Goal: Transaction & Acquisition: Purchase product/service

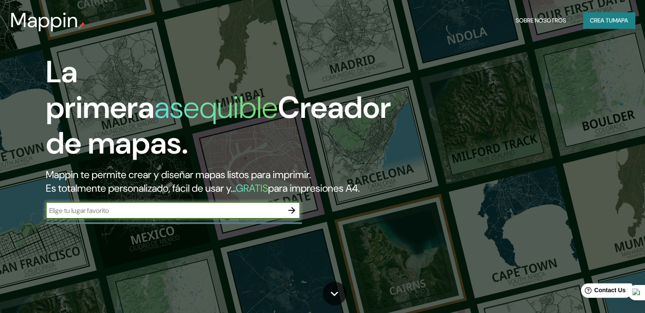
click at [278, 215] on input "text" at bounding box center [164, 211] width 237 height 10
type input "barrio las flores [GEOGRAPHIC_DATA] [GEOGRAPHIC_DATA]"
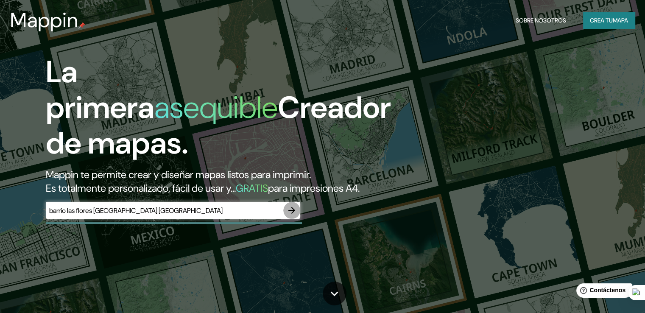
click at [292, 214] on icon "button" at bounding box center [291, 210] width 7 height 7
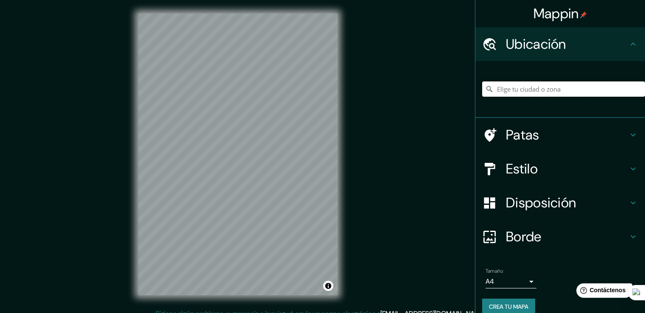
click at [537, 89] on input "Elige tu ciudad o zona" at bounding box center [563, 88] width 163 height 15
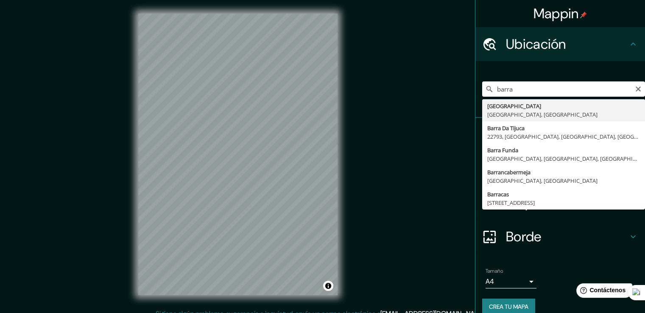
type input "[GEOGRAPHIC_DATA], [GEOGRAPHIC_DATA], [GEOGRAPHIC_DATA]"
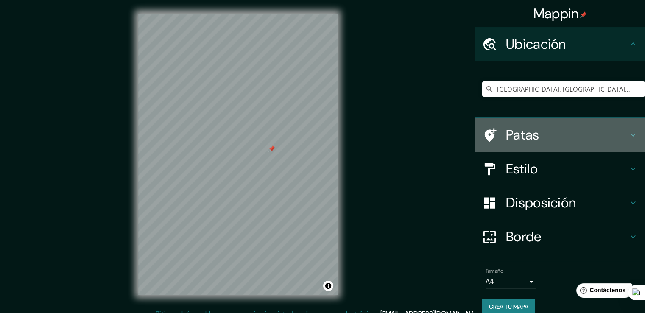
click at [535, 150] on div "Patas" at bounding box center [560, 135] width 170 height 34
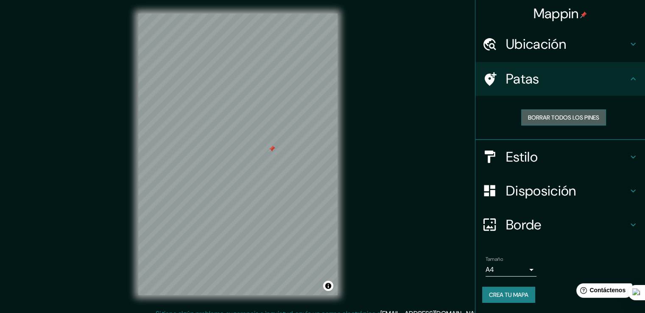
click at [546, 111] on button "Borrar todos los pines" at bounding box center [563, 117] width 85 height 16
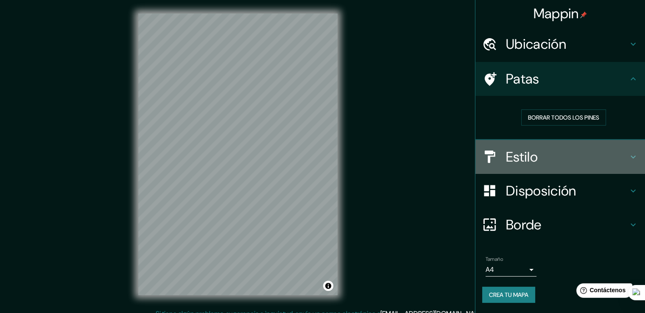
click at [534, 163] on font "Estilo" at bounding box center [522, 157] width 32 height 18
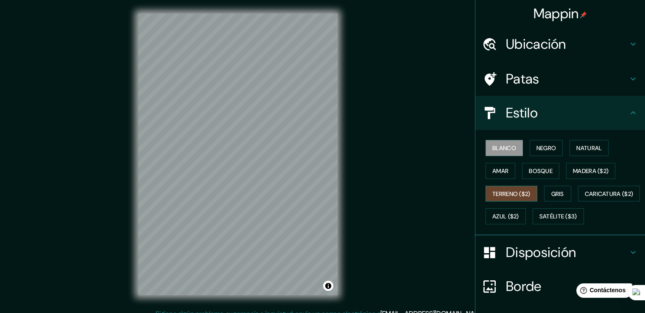
click at [514, 192] on font "Terreno ($2)" at bounding box center [511, 194] width 38 height 8
click at [540, 172] on font "Bosque" at bounding box center [540, 171] width 24 height 8
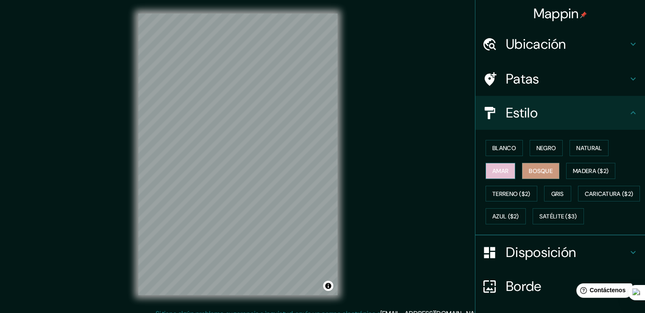
click at [502, 167] on font "Amar" at bounding box center [500, 171] width 16 height 8
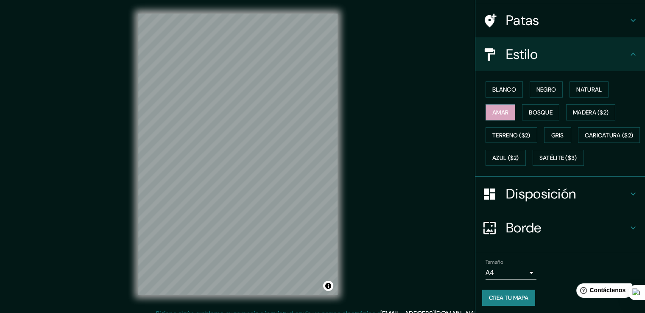
scroll to position [59, 0]
click at [502, 265] on ul "Ubicación Barranquilla, [GEOGRAPHIC_DATA], [GEOGRAPHIC_DATA] Patas Estilo Blanc…" at bounding box center [560, 141] width 170 height 347
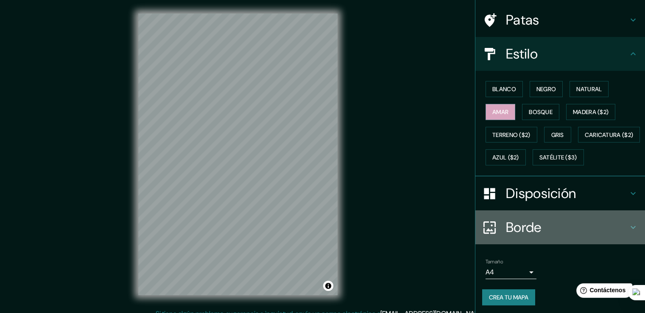
click at [509, 244] on div "Borde" at bounding box center [560, 227] width 170 height 34
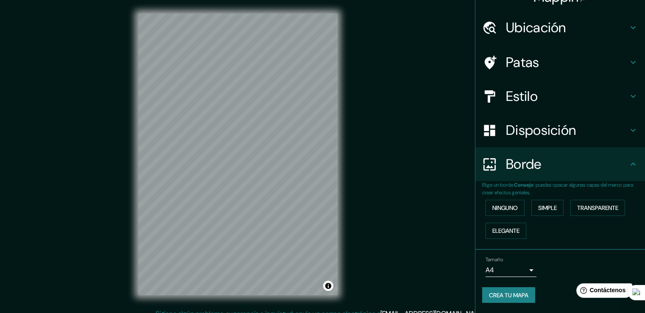
scroll to position [16, 0]
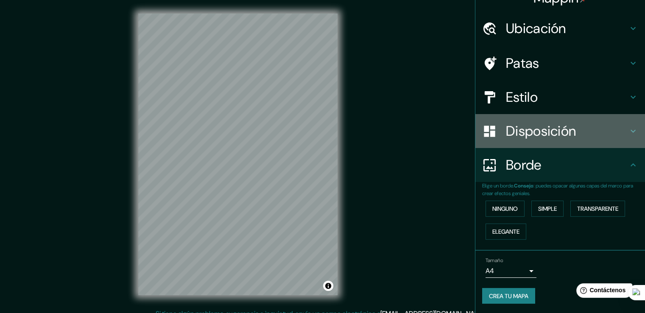
click at [536, 129] on font "Disposición" at bounding box center [541, 131] width 70 height 18
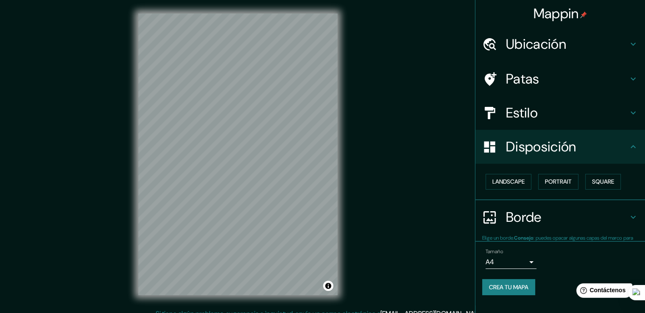
scroll to position [0, 0]
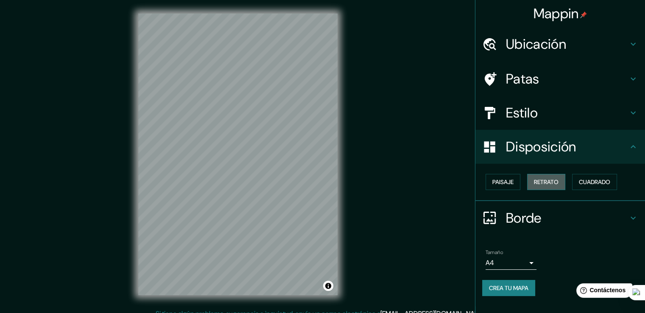
click at [549, 179] on font "Retrato" at bounding box center [546, 182] width 25 height 8
click at [584, 183] on font "Cuadrado" at bounding box center [593, 182] width 31 height 8
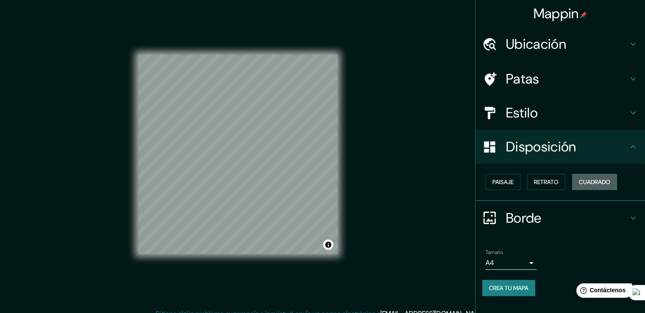
click at [584, 183] on font "Cuadrado" at bounding box center [593, 182] width 31 height 8
click at [545, 119] on h4 "Estilo" at bounding box center [567, 112] width 122 height 17
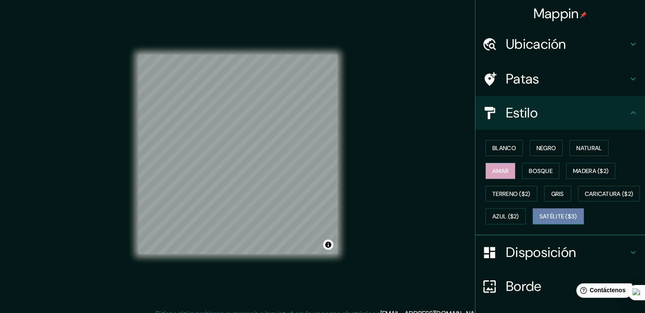
click at [539, 220] on font "Satélite ($3)" at bounding box center [558, 217] width 38 height 8
click at [525, 222] on button "Azul ($2)" at bounding box center [505, 216] width 40 height 16
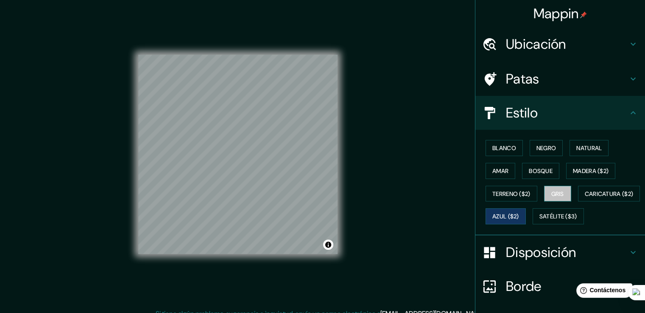
click at [546, 196] on button "Gris" at bounding box center [557, 194] width 27 height 16
click at [539, 222] on font "Satélite ($3)" at bounding box center [558, 216] width 38 height 11
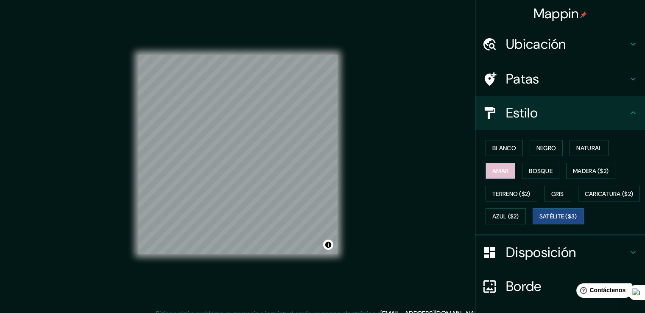
click at [502, 168] on font "Amar" at bounding box center [500, 171] width 16 height 8
click at [536, 145] on font "Negro" at bounding box center [546, 148] width 20 height 8
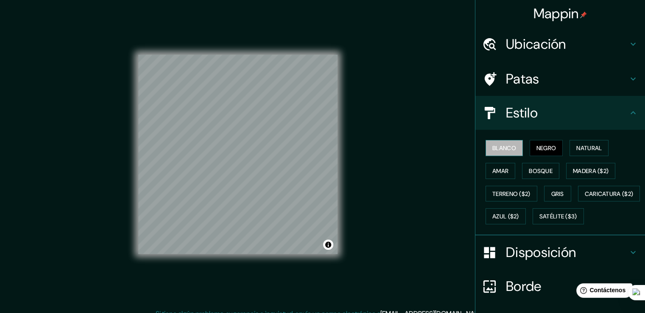
click at [497, 145] on font "Blanco" at bounding box center [504, 148] width 24 height 8
click at [584, 150] on font "Natural" at bounding box center [588, 148] width 25 height 8
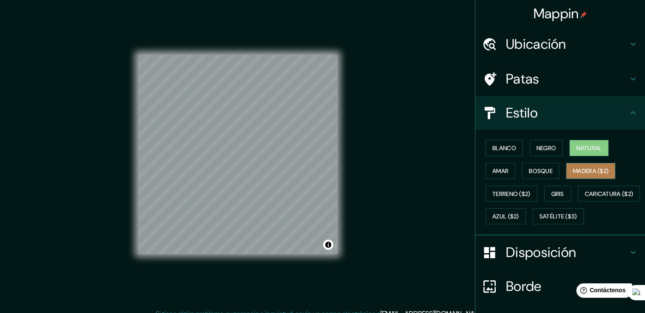
click at [581, 172] on font "Madera ($2)" at bounding box center [590, 171] width 36 height 8
